Goal: Transaction & Acquisition: Purchase product/service

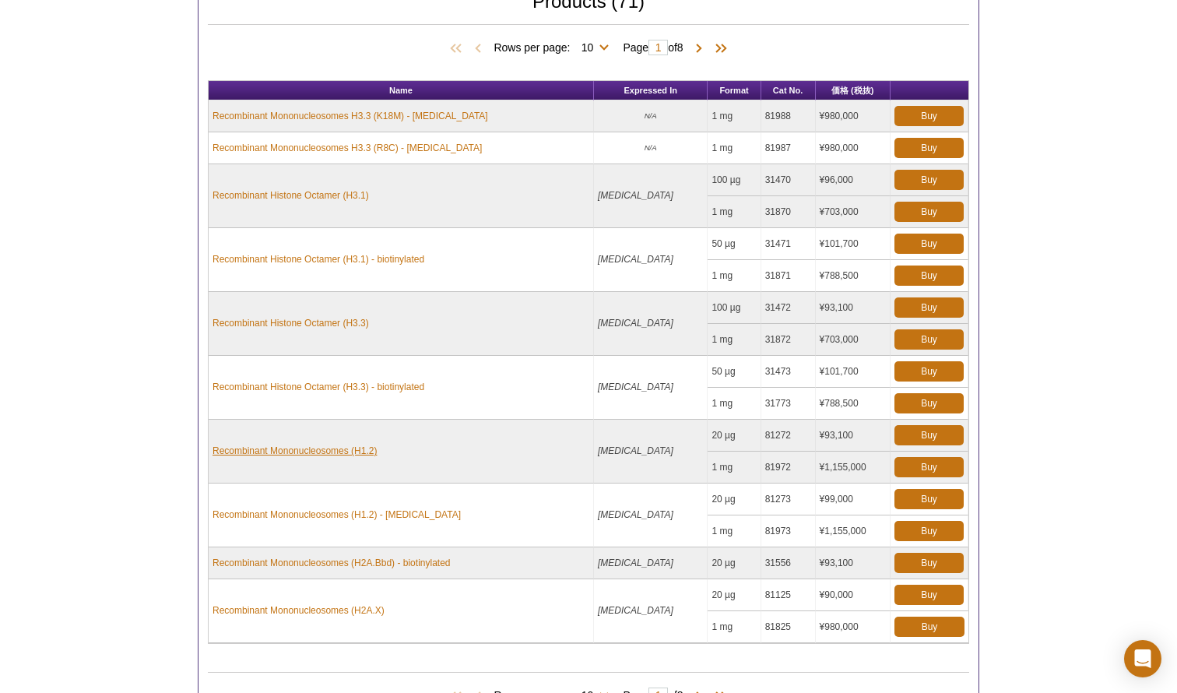
scroll to position [753, 0]
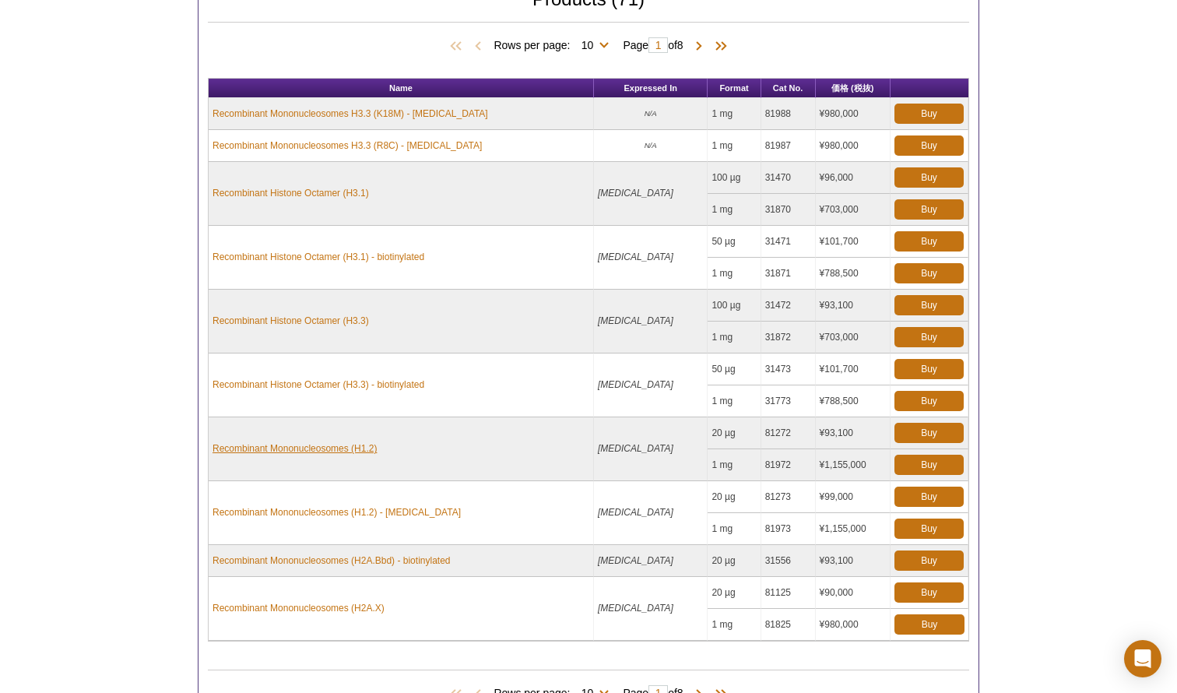
click at [349, 451] on link "Recombinant Mononucleosomes (H1.2)" at bounding box center [295, 448] width 164 height 14
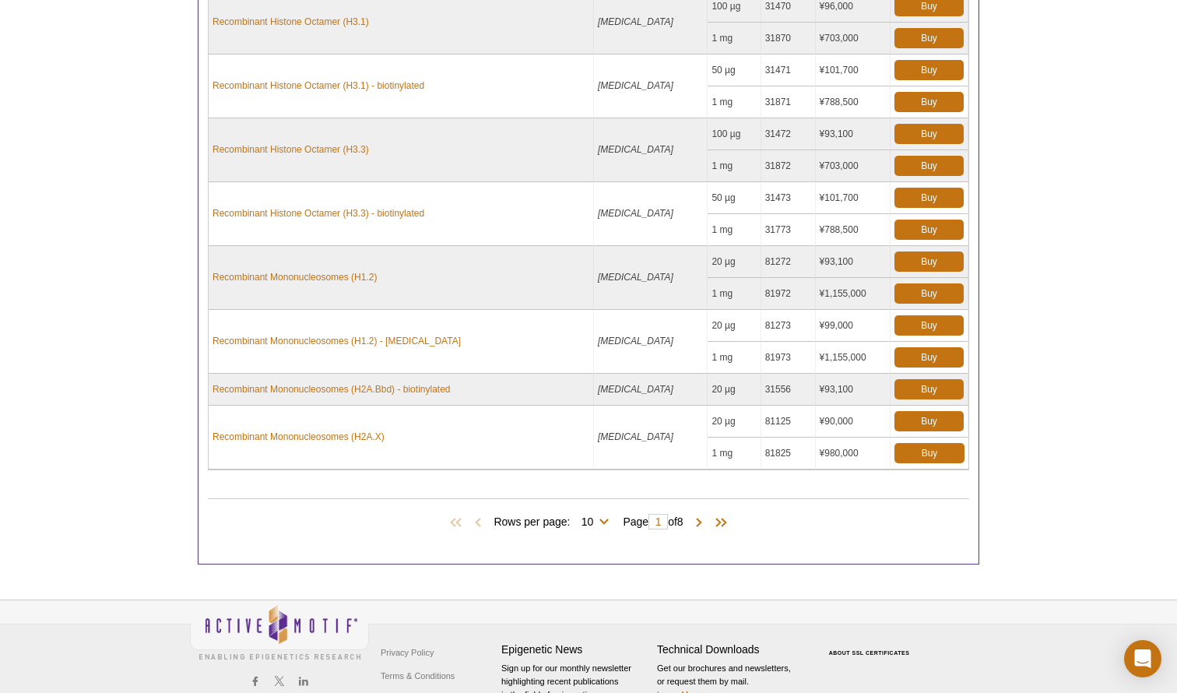
scroll to position [934, 0]
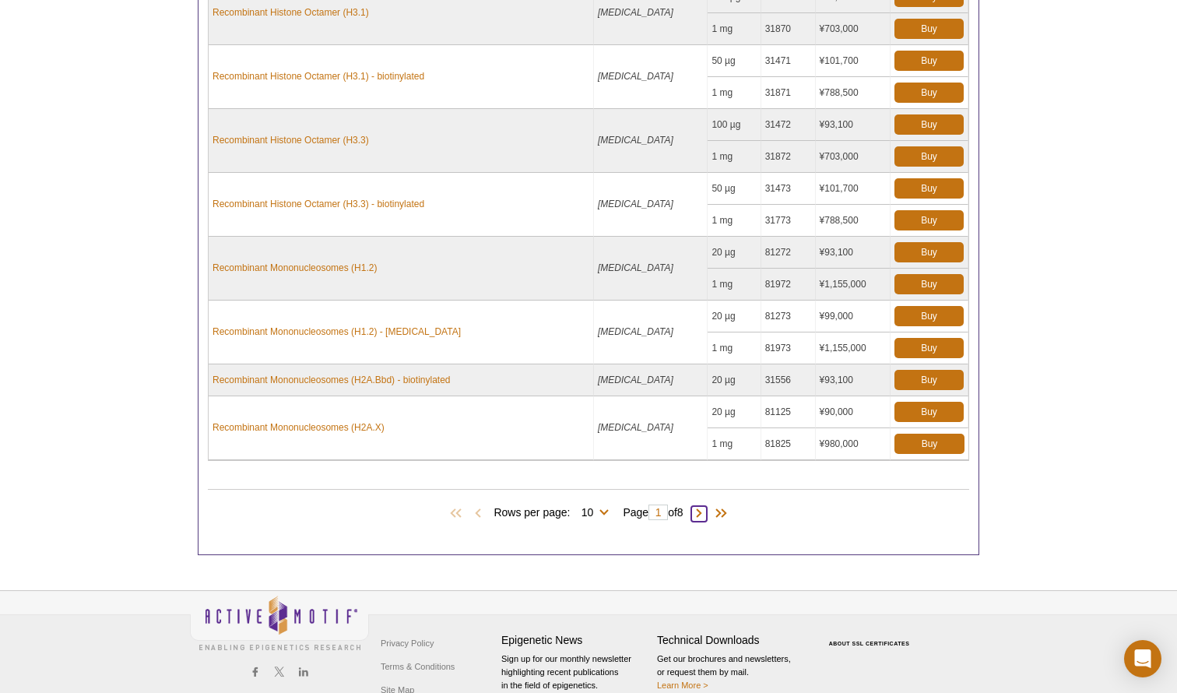
click at [705, 512] on span at bounding box center [699, 514] width 16 height 16
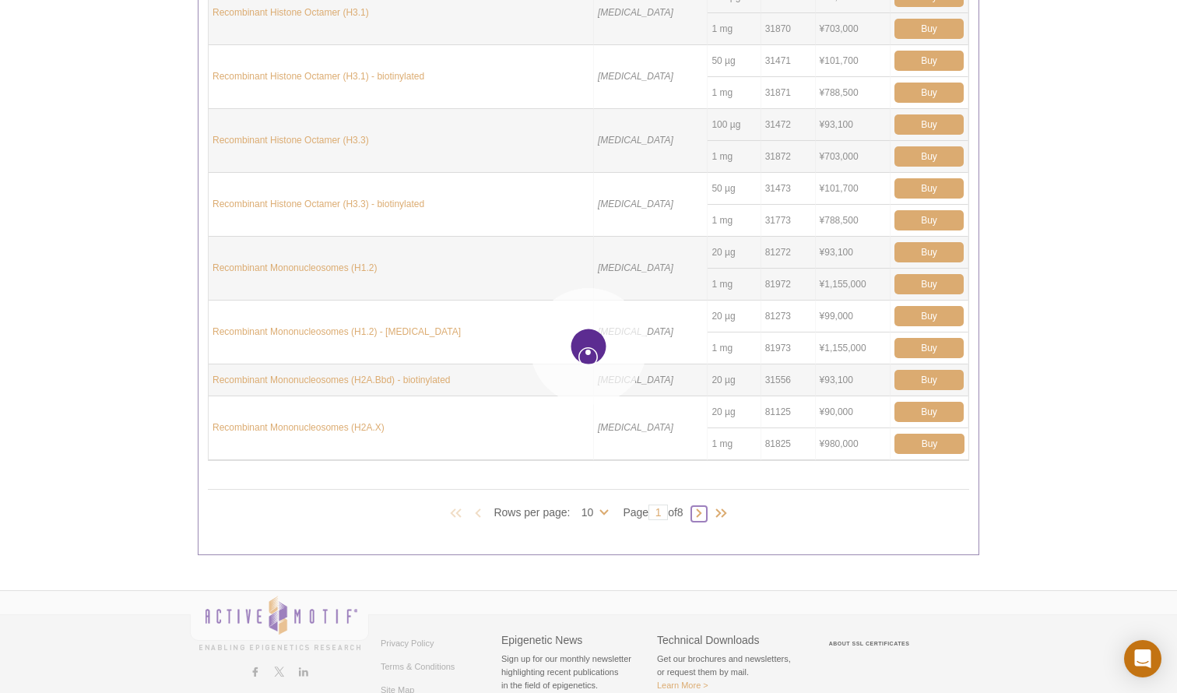
type input "2"
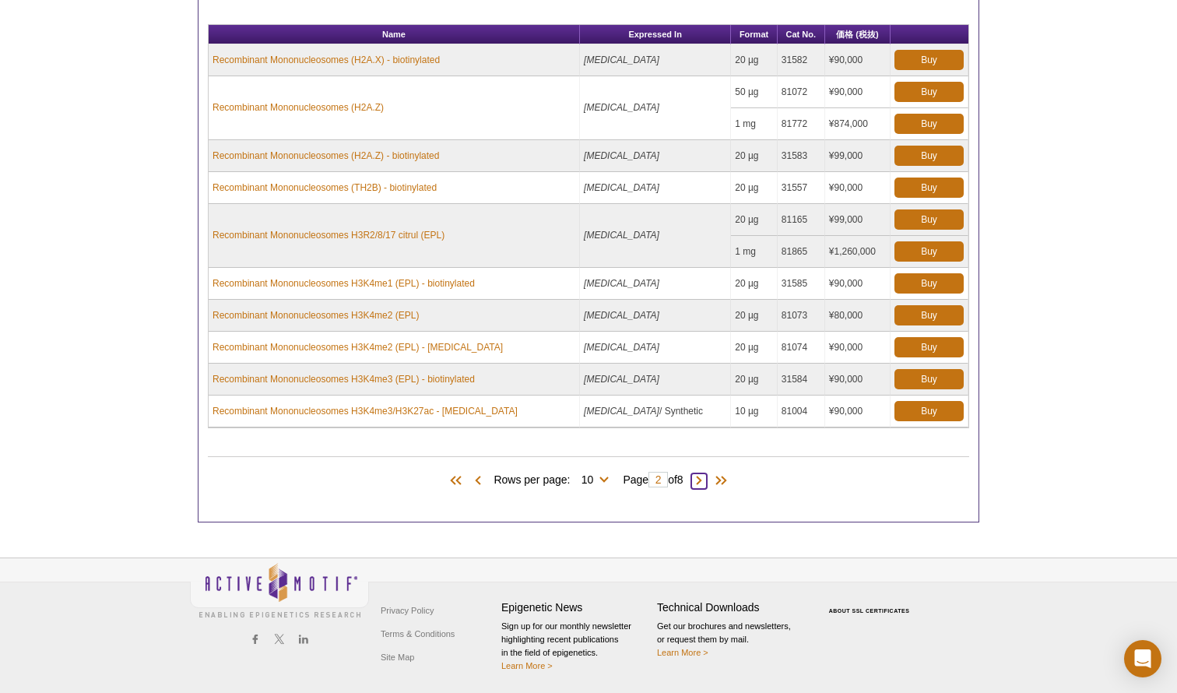
click at [700, 478] on span at bounding box center [699, 481] width 16 height 16
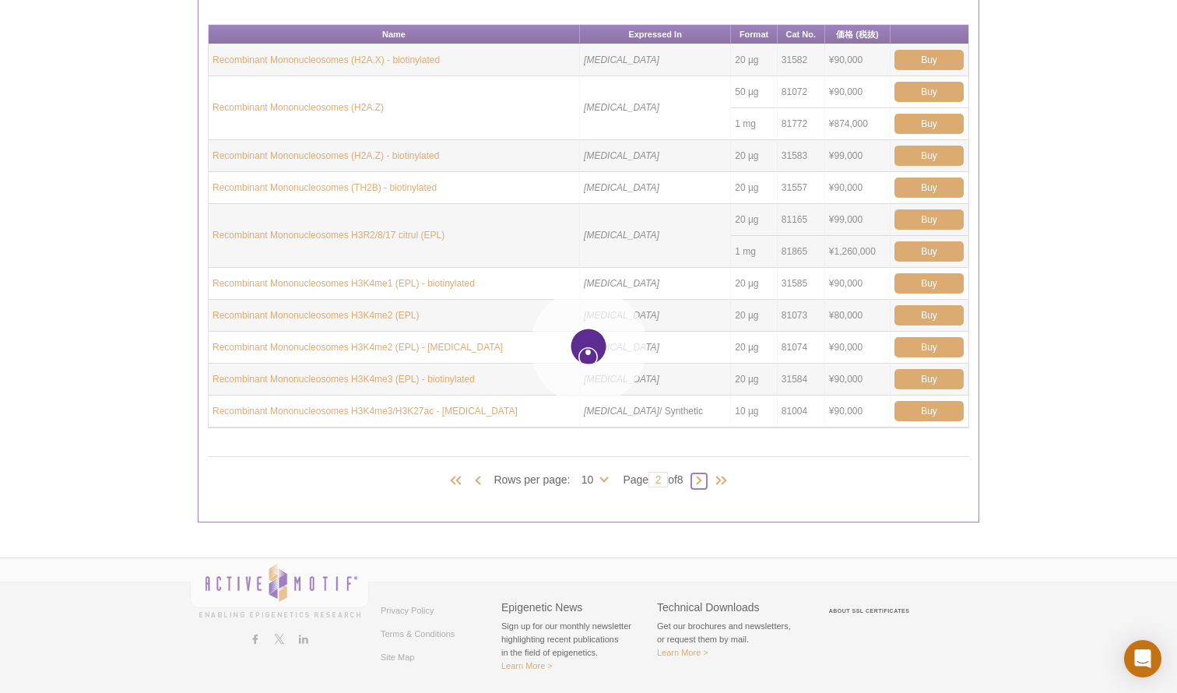
type input "3"
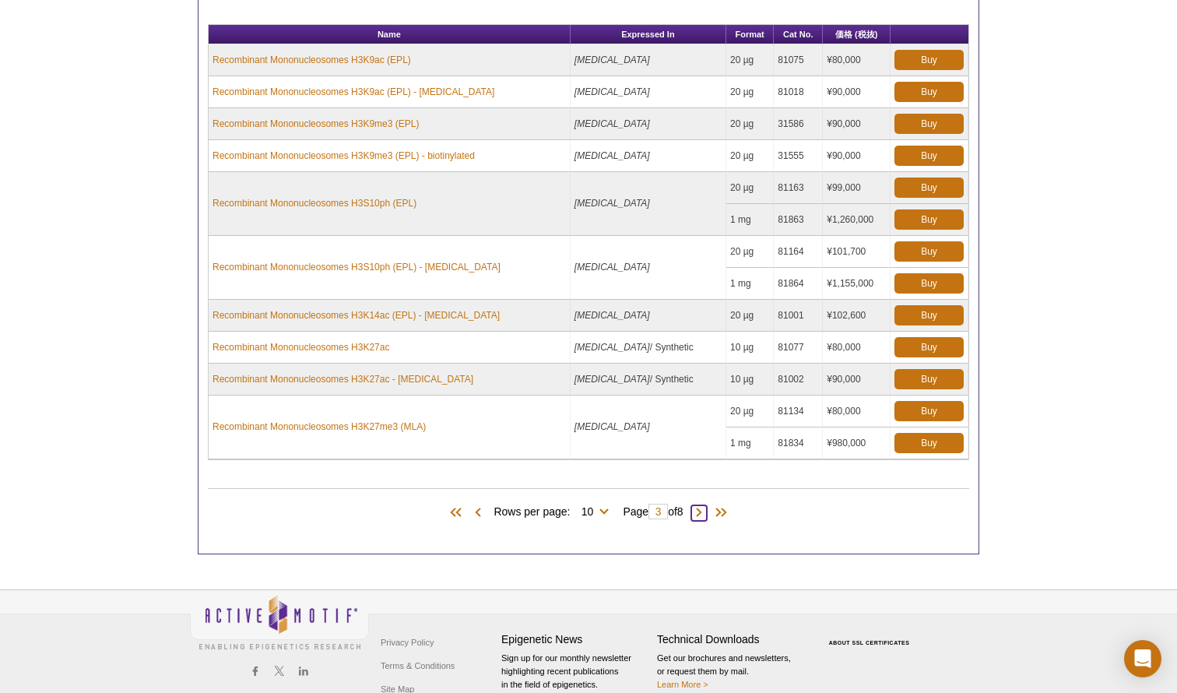
click at [705, 510] on span at bounding box center [699, 513] width 16 height 16
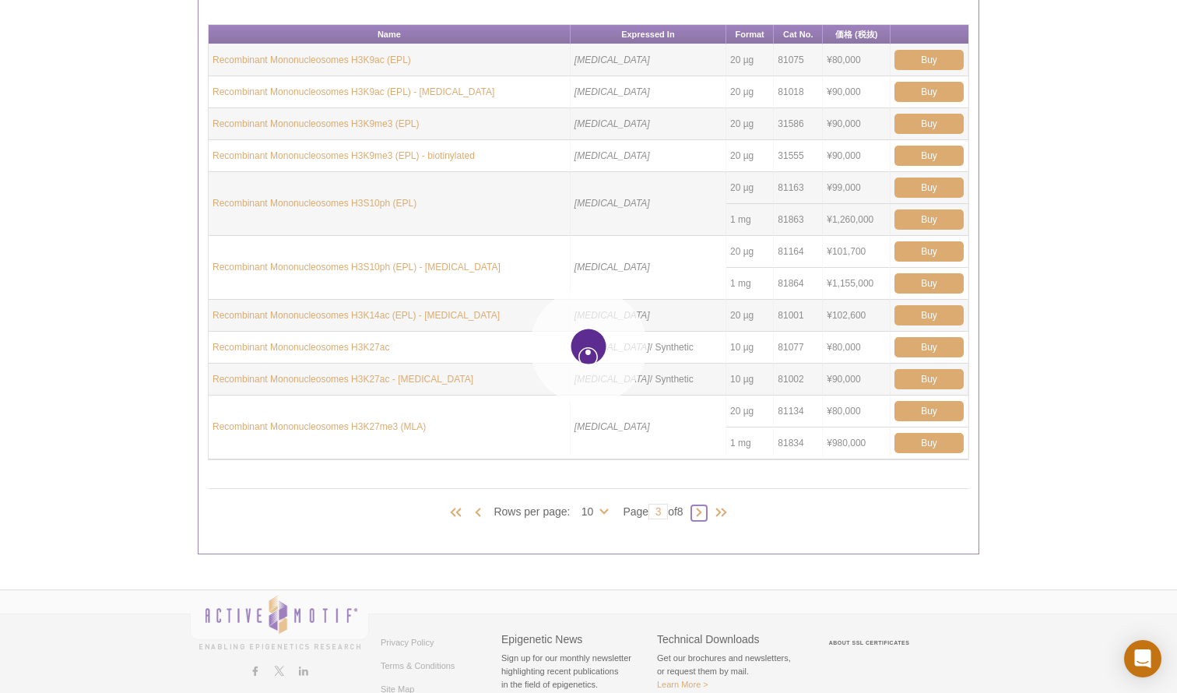
type input "4"
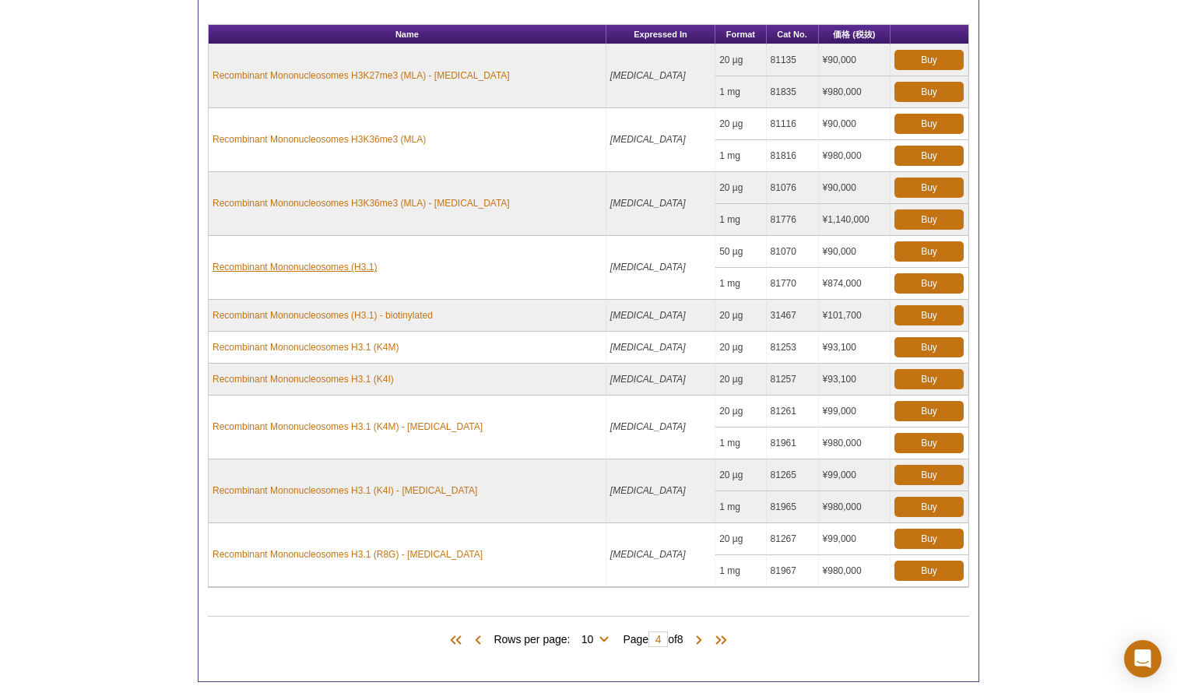
click at [362, 269] on link "Recombinant Mononucleosomes (H3.1)" at bounding box center [295, 267] width 164 height 14
click at [698, 639] on span at bounding box center [699, 641] width 16 height 16
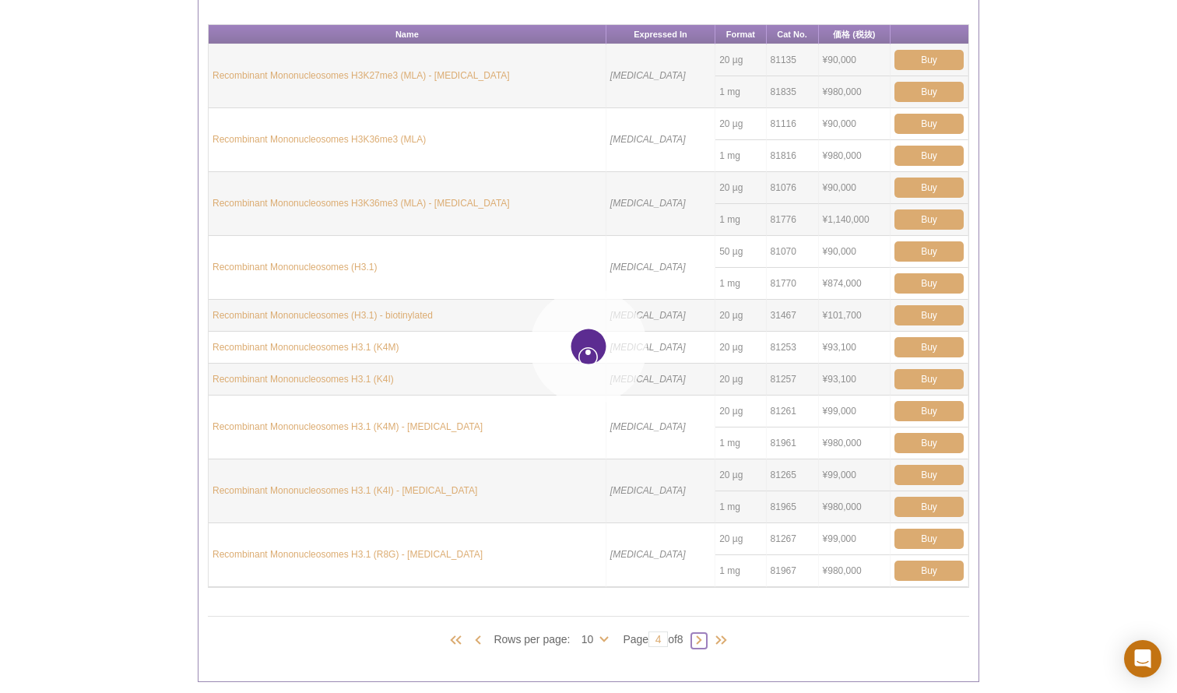
type input "5"
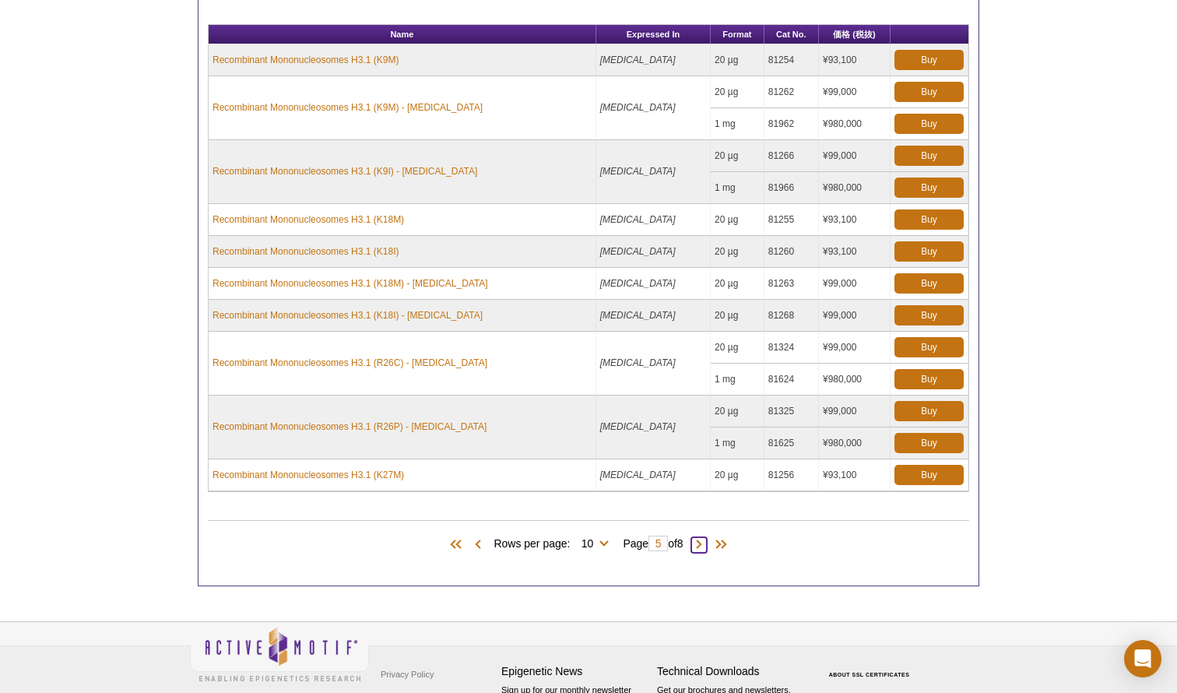
click at [702, 547] on span at bounding box center [699, 545] width 16 height 16
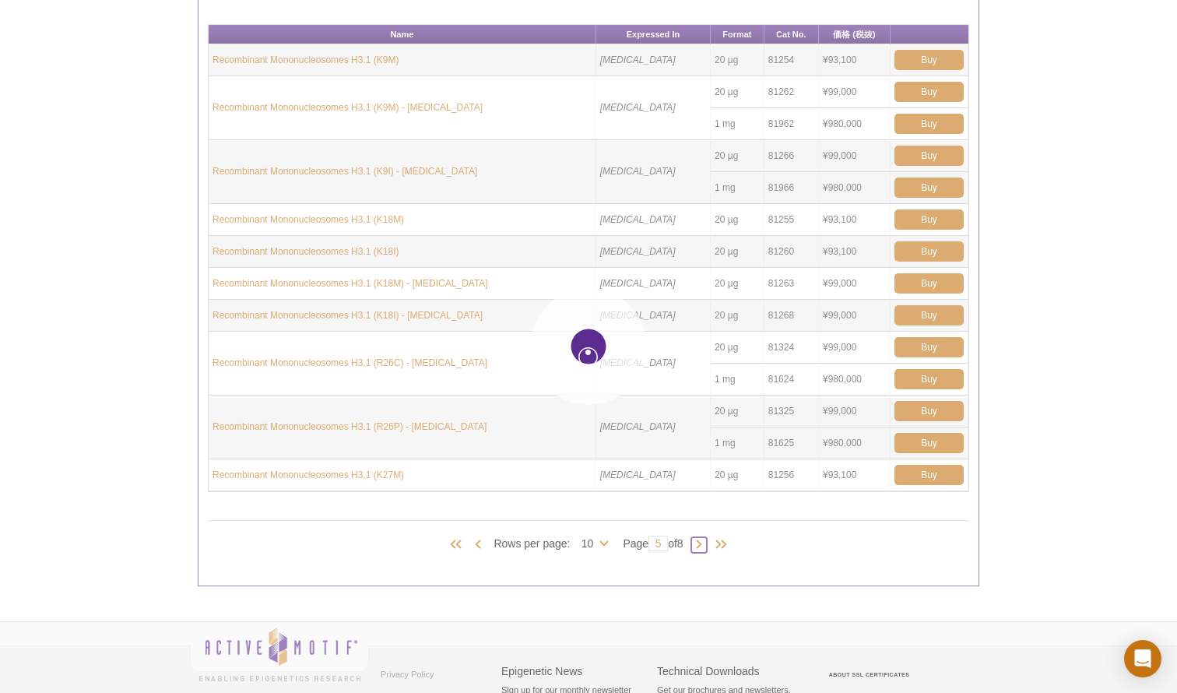
type input "6"
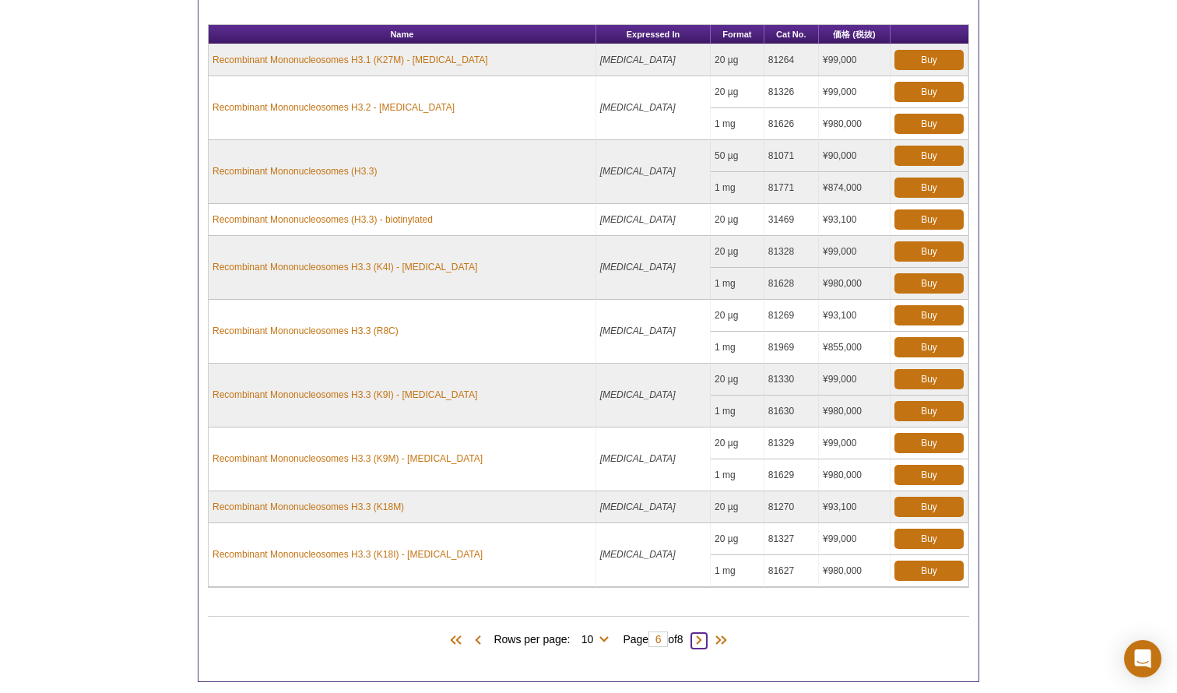
click at [700, 643] on span at bounding box center [699, 641] width 16 height 16
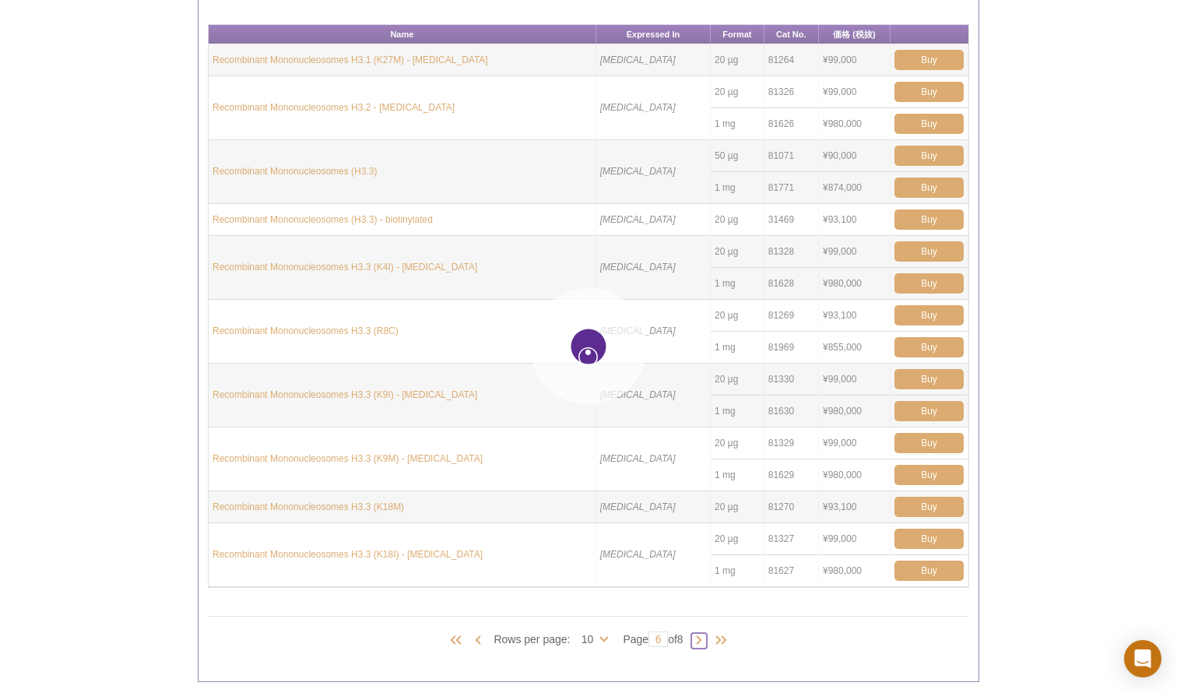
type input "7"
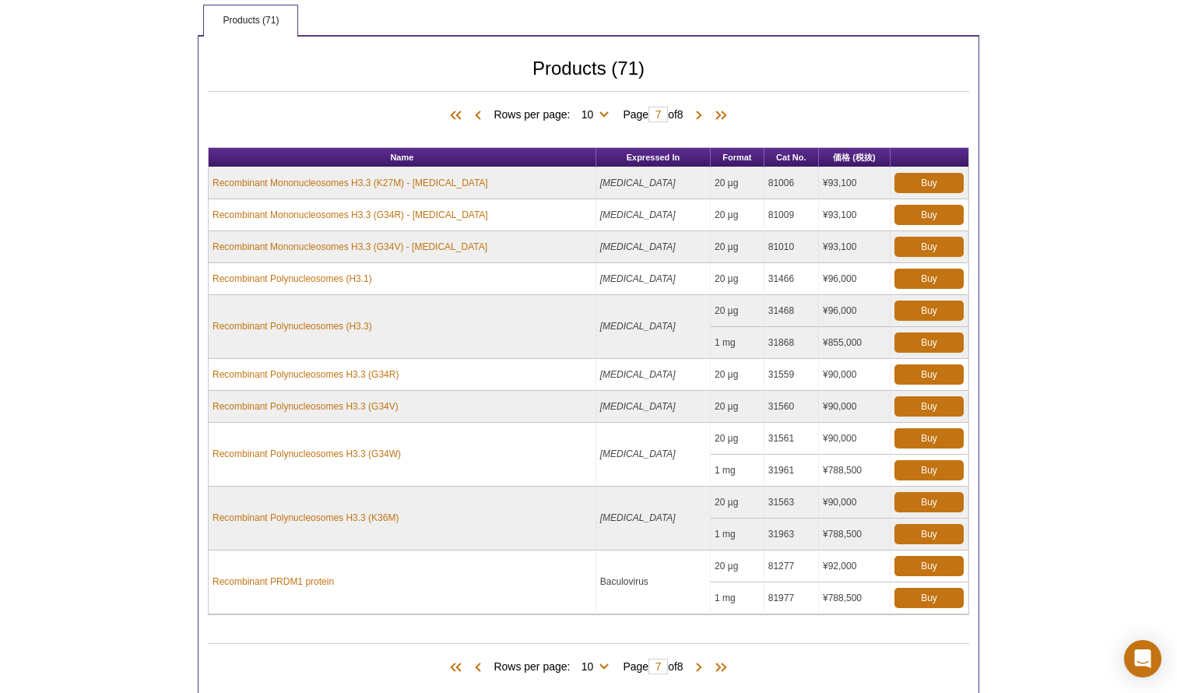
scroll to position [685, 0]
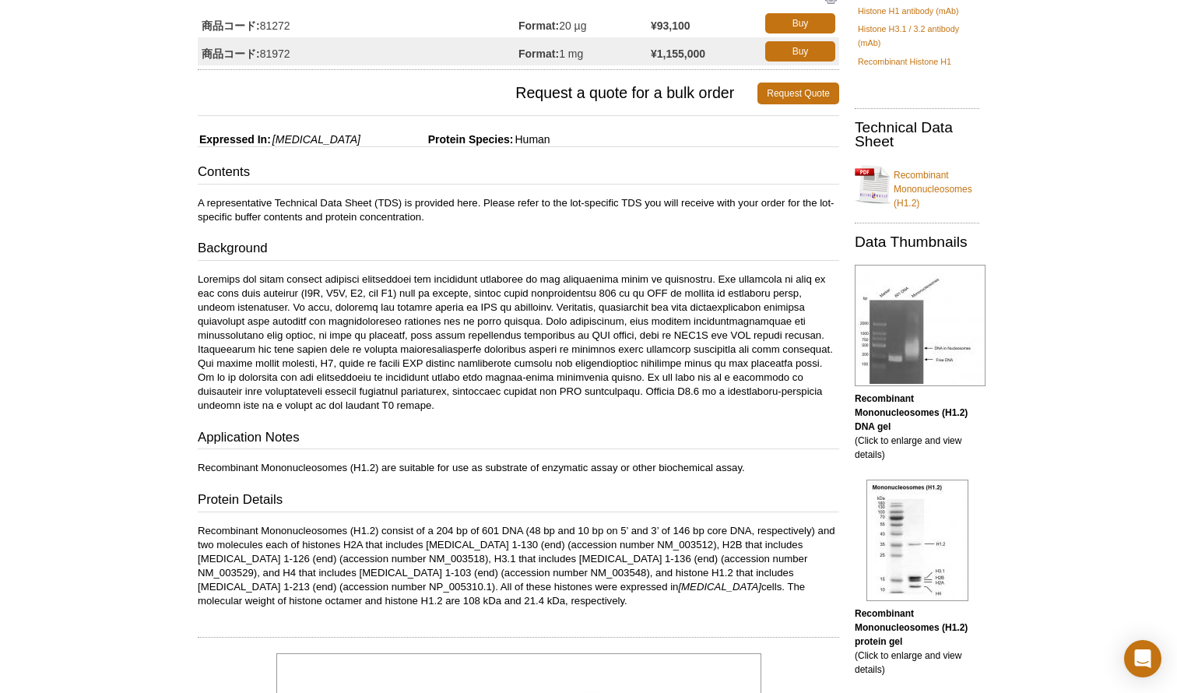
scroll to position [42, 0]
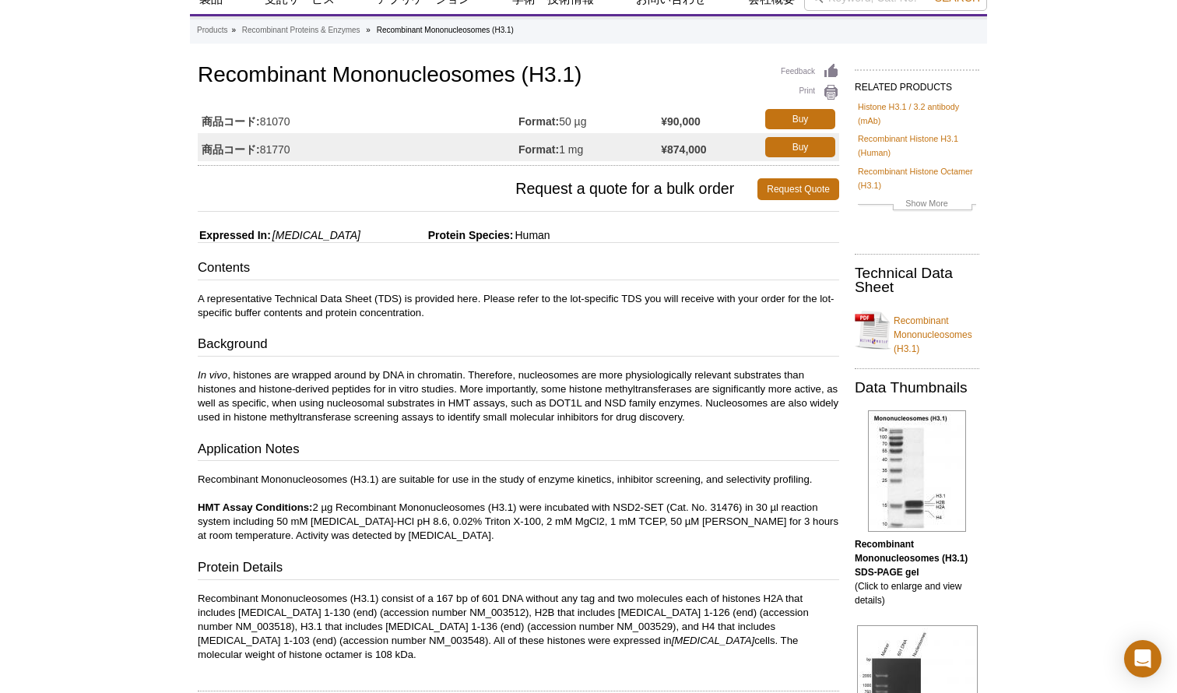
scroll to position [60, 0]
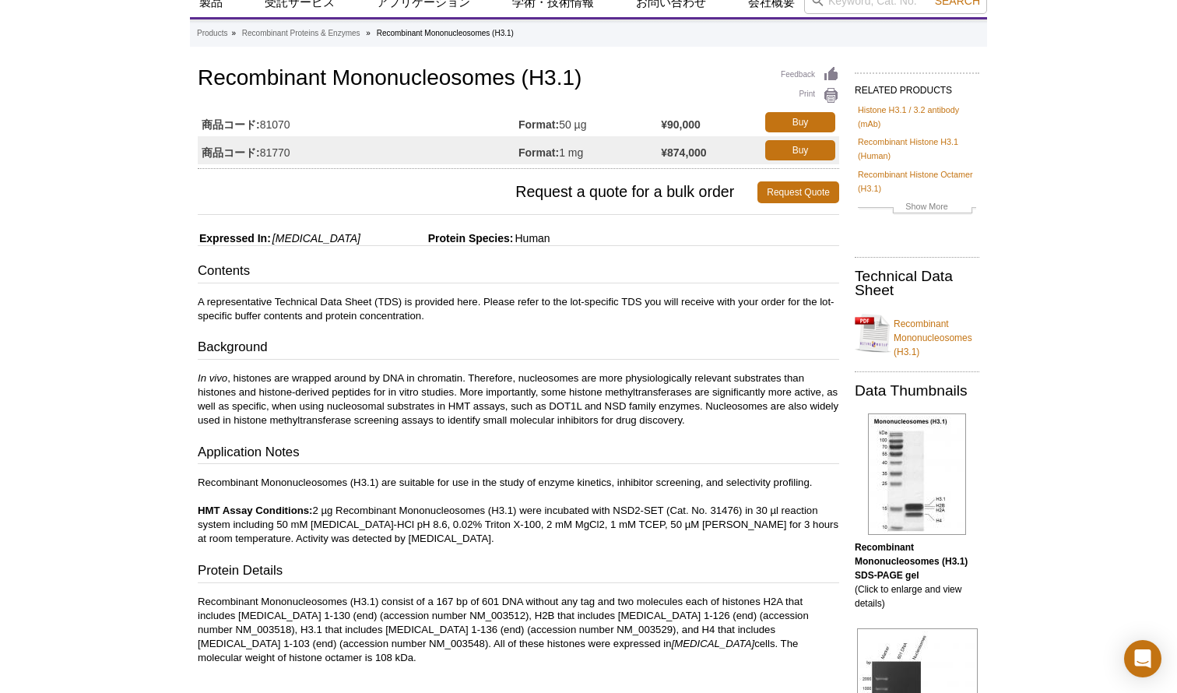
click at [930, 338] on link "Recombinant Mononucleosomes (H3.1)" at bounding box center [917, 333] width 125 height 51
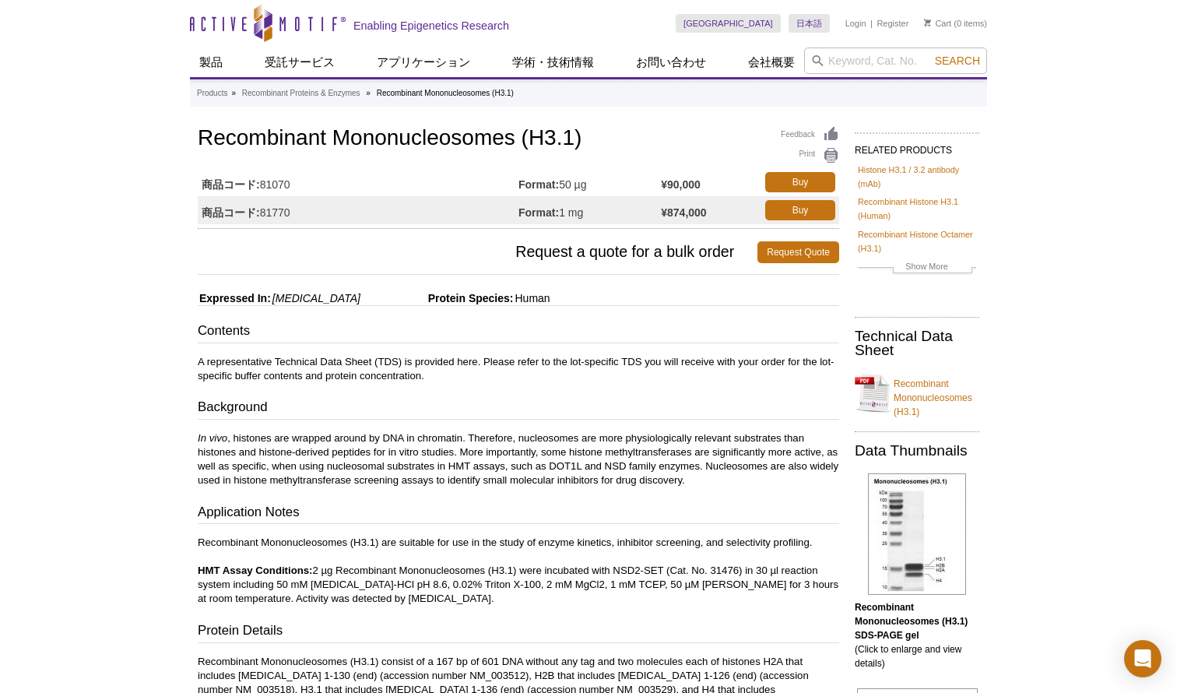
scroll to position [0, 0]
click at [794, 175] on link "Buy" at bounding box center [800, 182] width 70 height 20
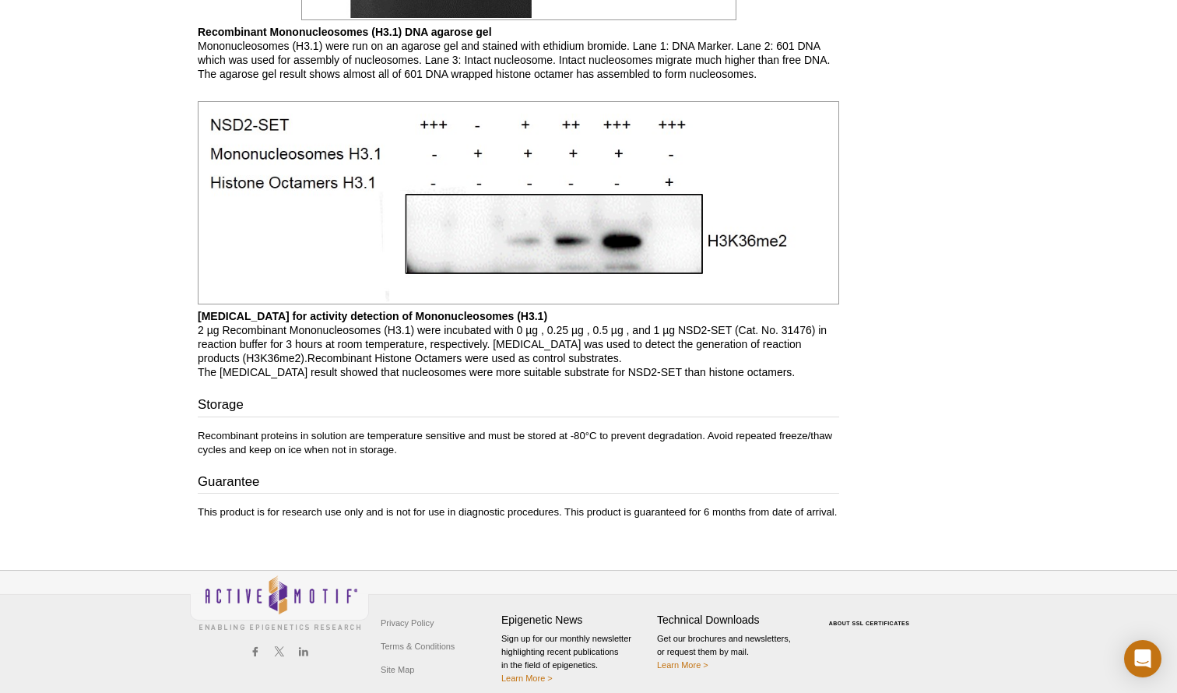
scroll to position [1641, 0]
